Goal: Task Accomplishment & Management: Complete application form

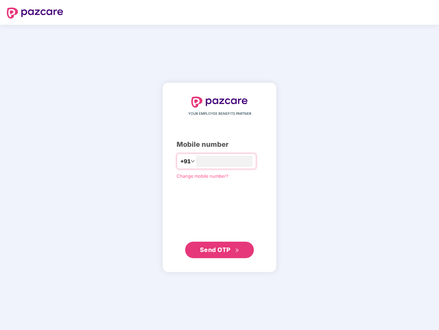
click at [220, 165] on input "number" at bounding box center [224, 161] width 56 height 11
click at [35, 13] on img at bounding box center [35, 13] width 56 height 11
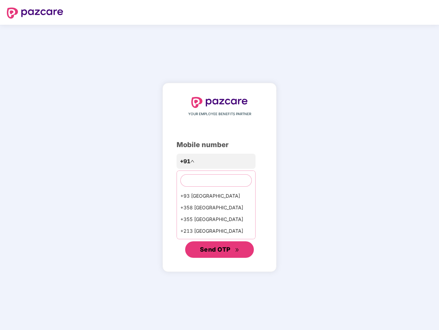
click at [220, 250] on span "Send OTP" at bounding box center [215, 249] width 31 height 7
